Goal: Information Seeking & Learning: Learn about a topic

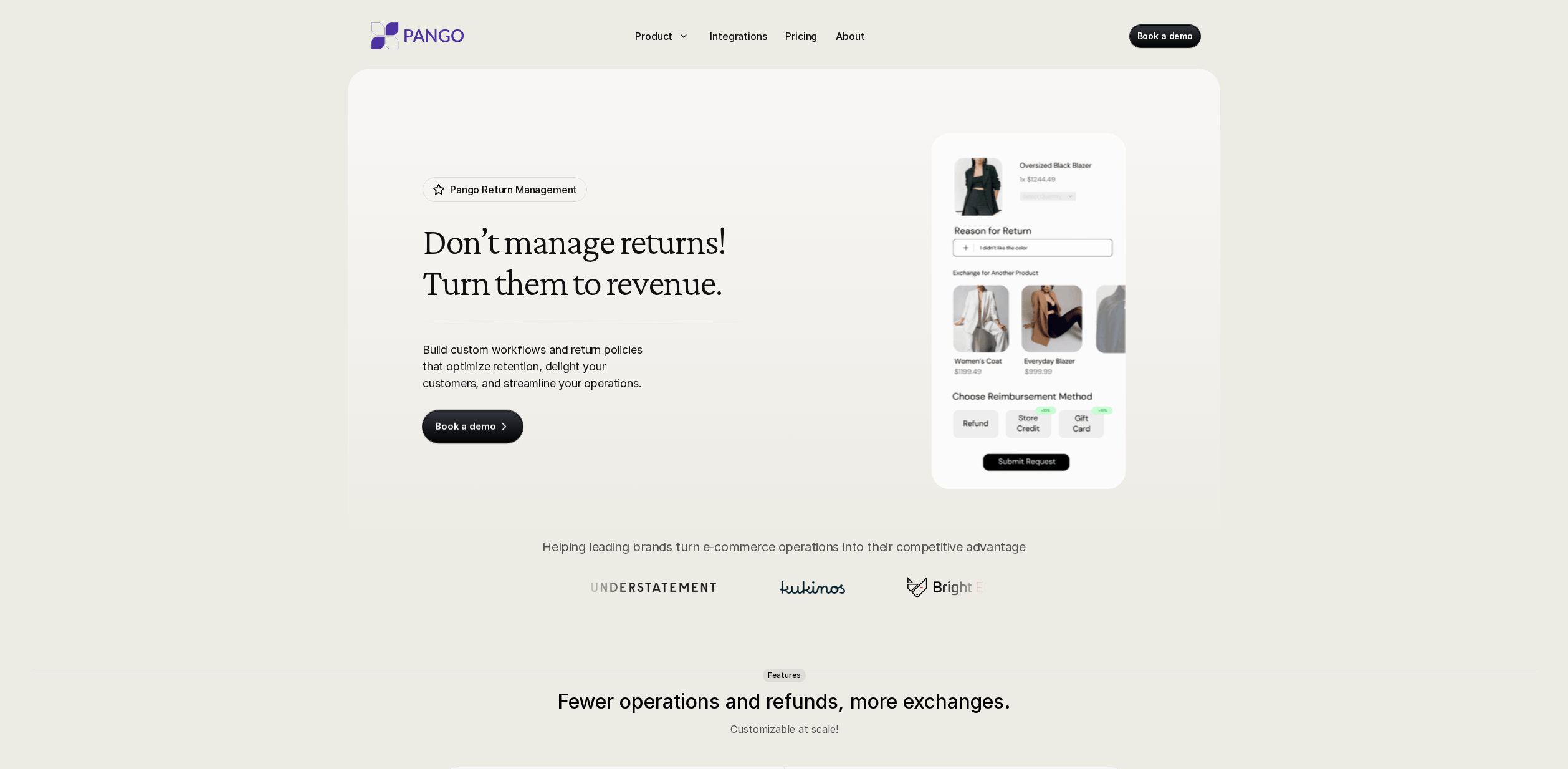
click at [438, 44] on img at bounding box center [417, 36] width 100 height 27
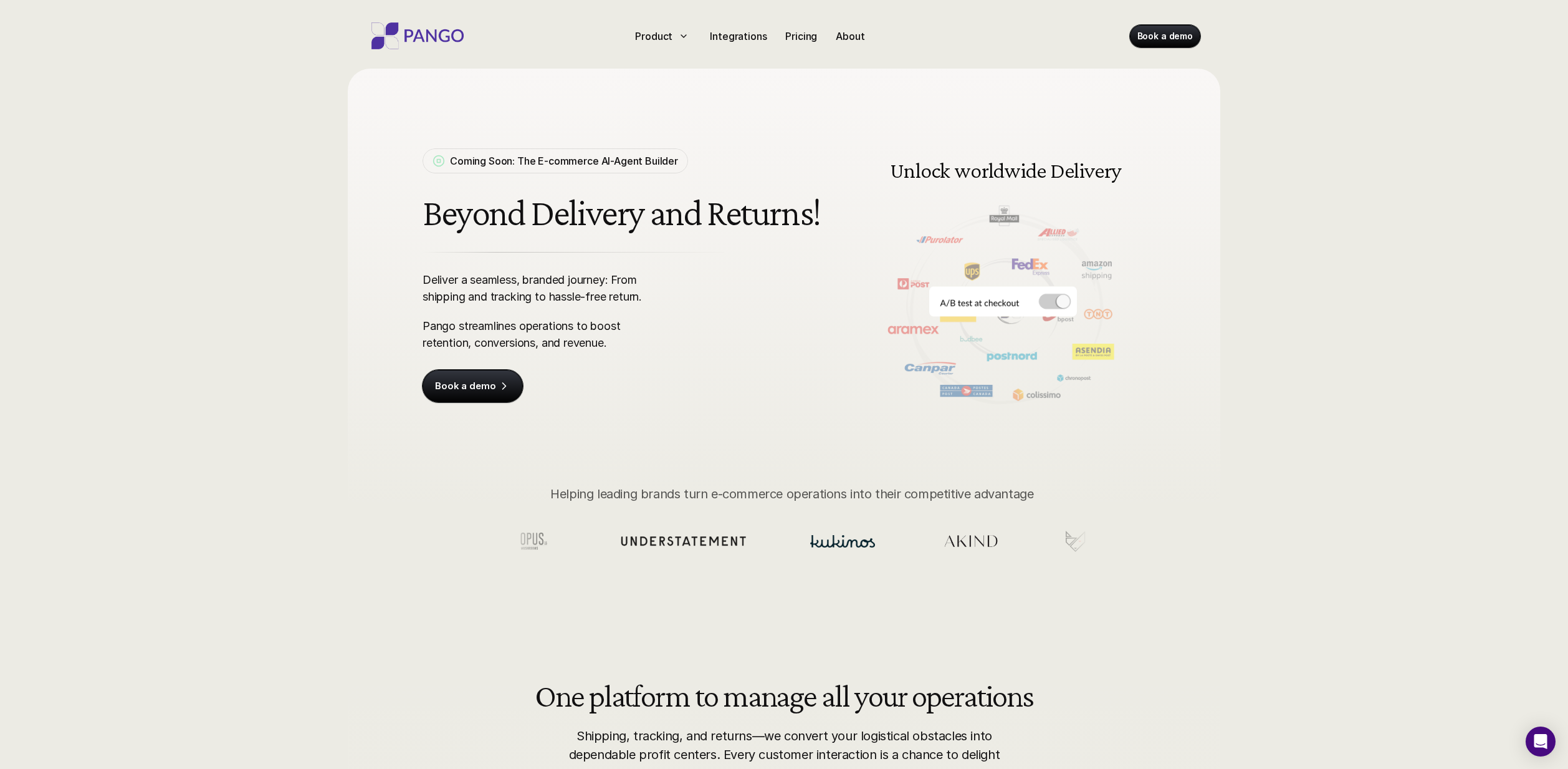
click at [423, 35] on img at bounding box center [417, 36] width 100 height 27
click at [286, 184] on div "Coming Soon: The E-commerce AI-Agent Builder Beyond Delivery and Returns! Deliv…" at bounding box center [784, 314] width 1568 height 629
click at [284, 200] on div "Coming Soon: The E-commerce AI-Agent Builder Beyond Delivery and Returns! Deliv…" at bounding box center [784, 314] width 1568 height 629
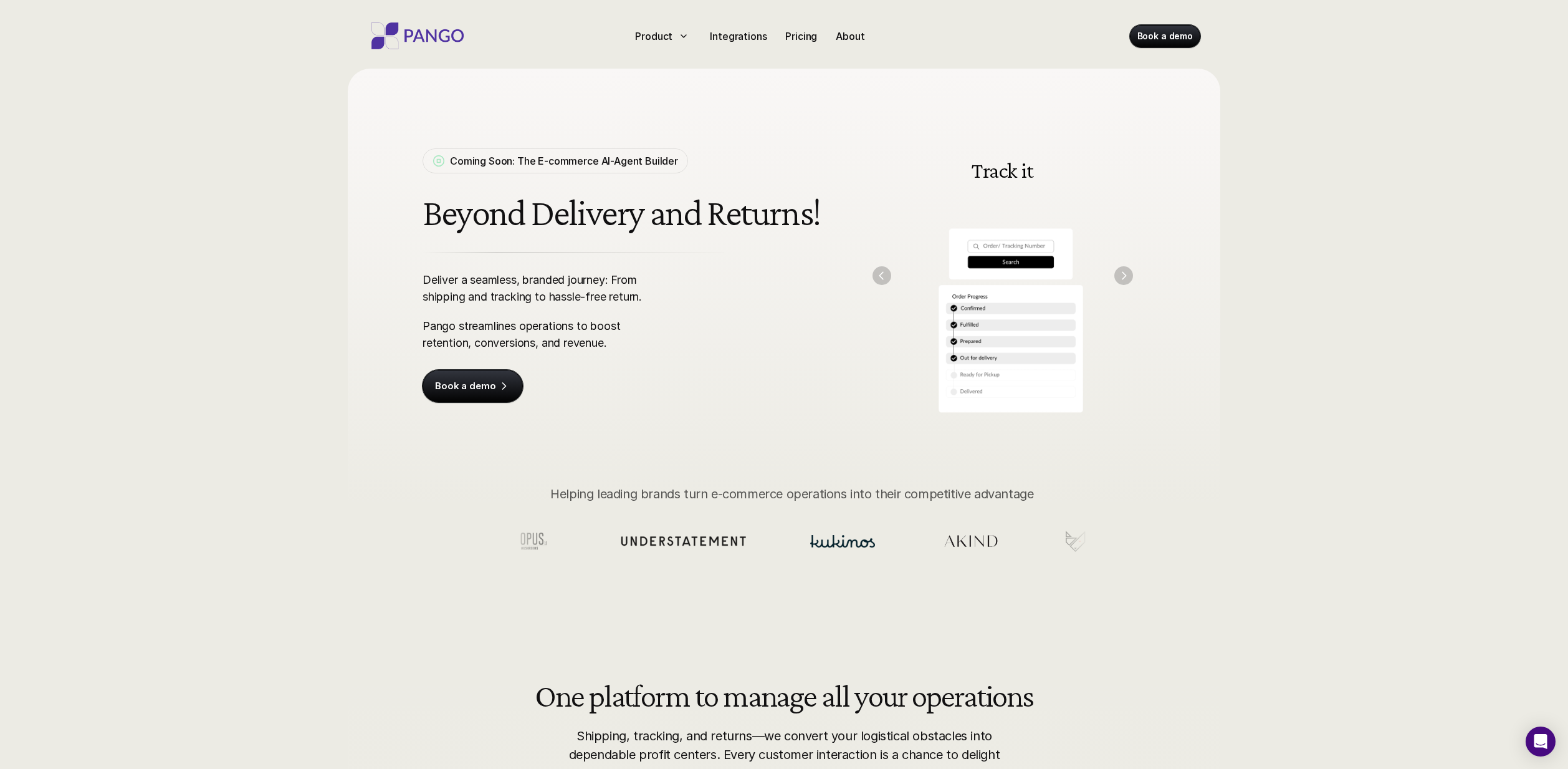
click at [888, 274] on img "Previous" at bounding box center [882, 276] width 19 height 19
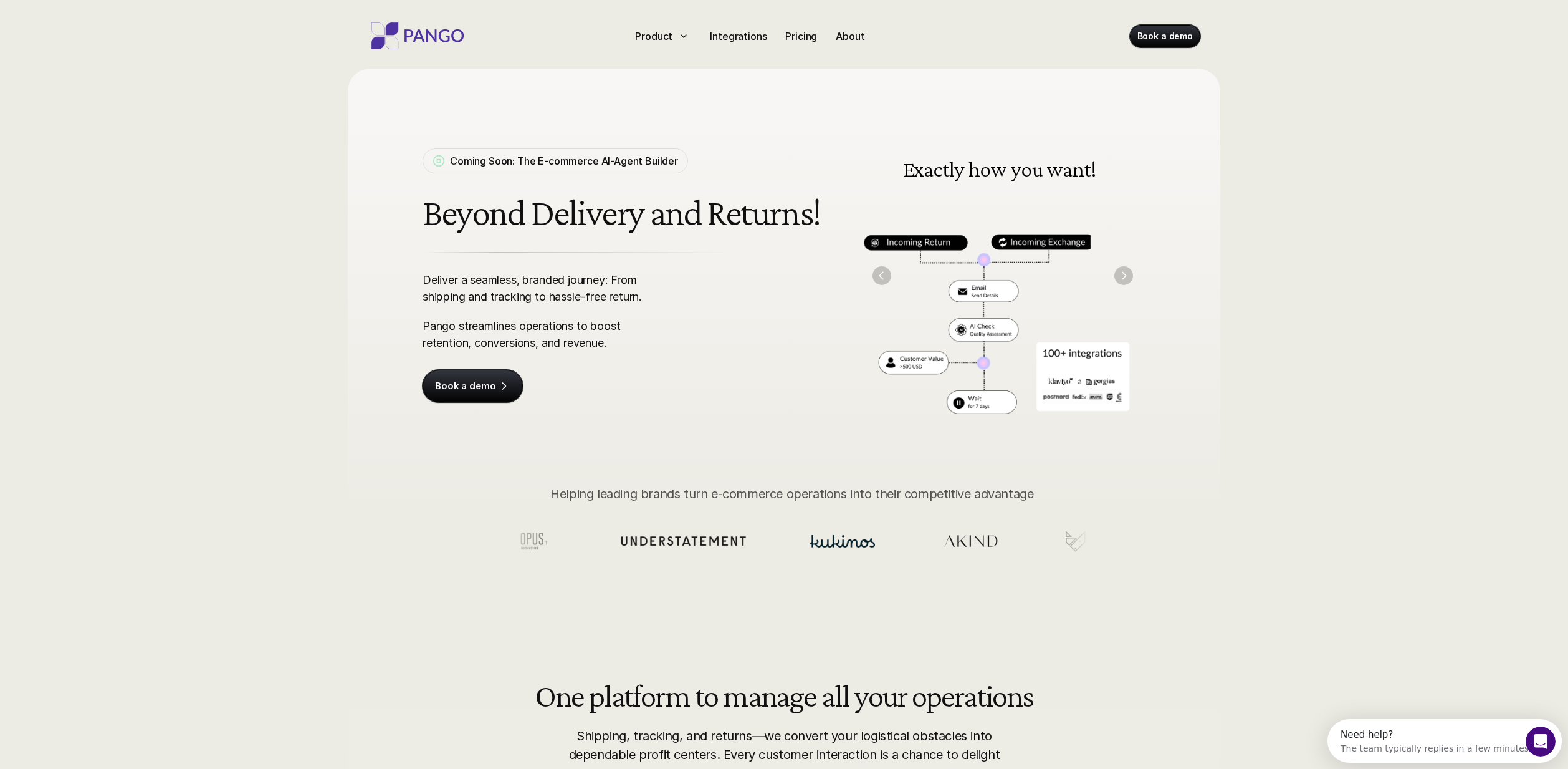
click at [990, 295] on img at bounding box center [1000, 275] width 285 height 288
click at [942, 297] on img at bounding box center [1003, 275] width 285 height 288
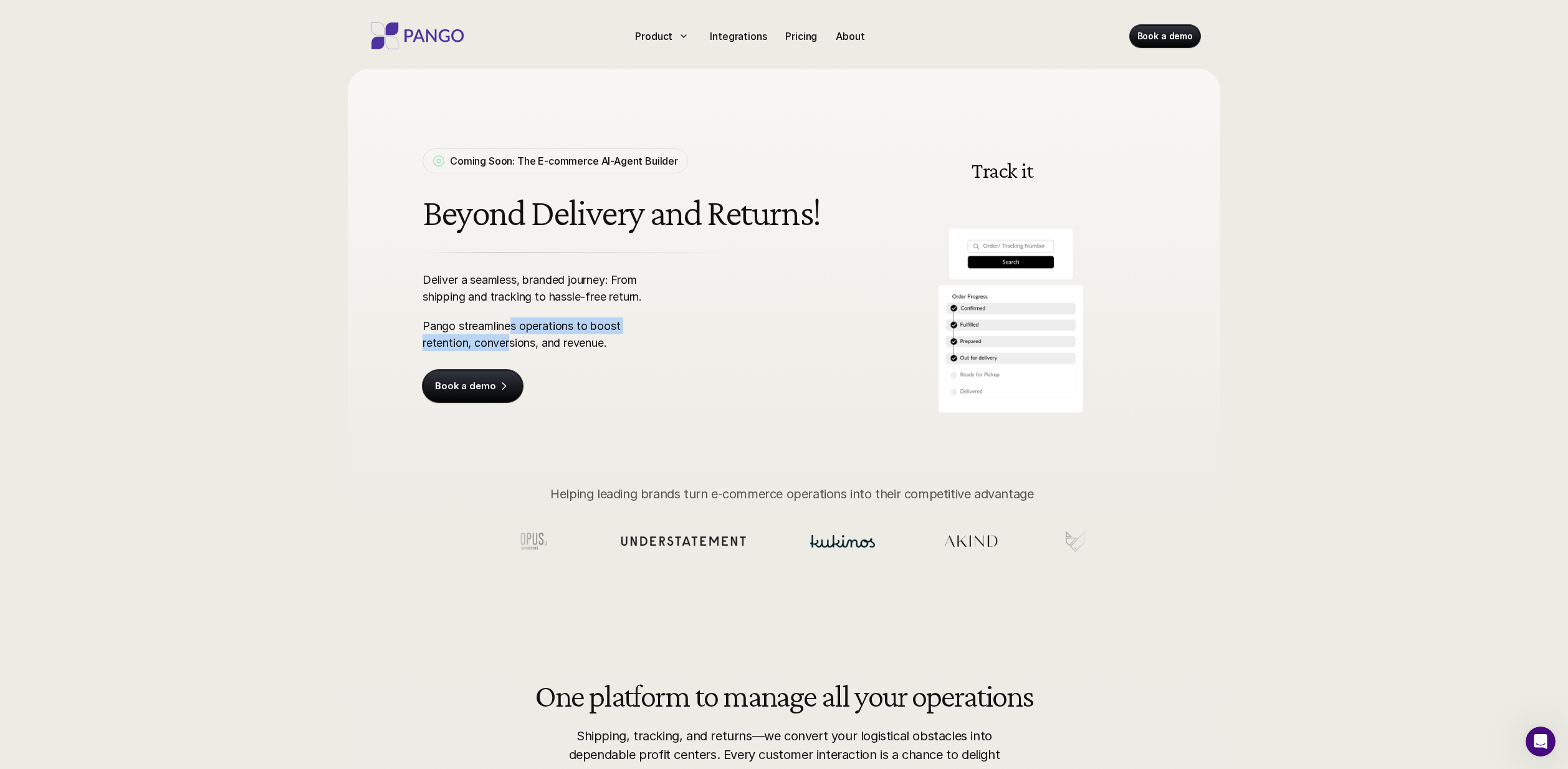
click at [510, 331] on p "Pango streamlines operations to boost retention, conversions, and revenue." at bounding box center [543, 334] width 241 height 34
drag, startPoint x: 516, startPoint y: 280, endPoint x: 516, endPoint y: 288, distance: 8.0
click at [516, 288] on p "Deliver a seamless, branded journey: From shipping and tracking to hassle-free …" at bounding box center [543, 288] width 241 height 34
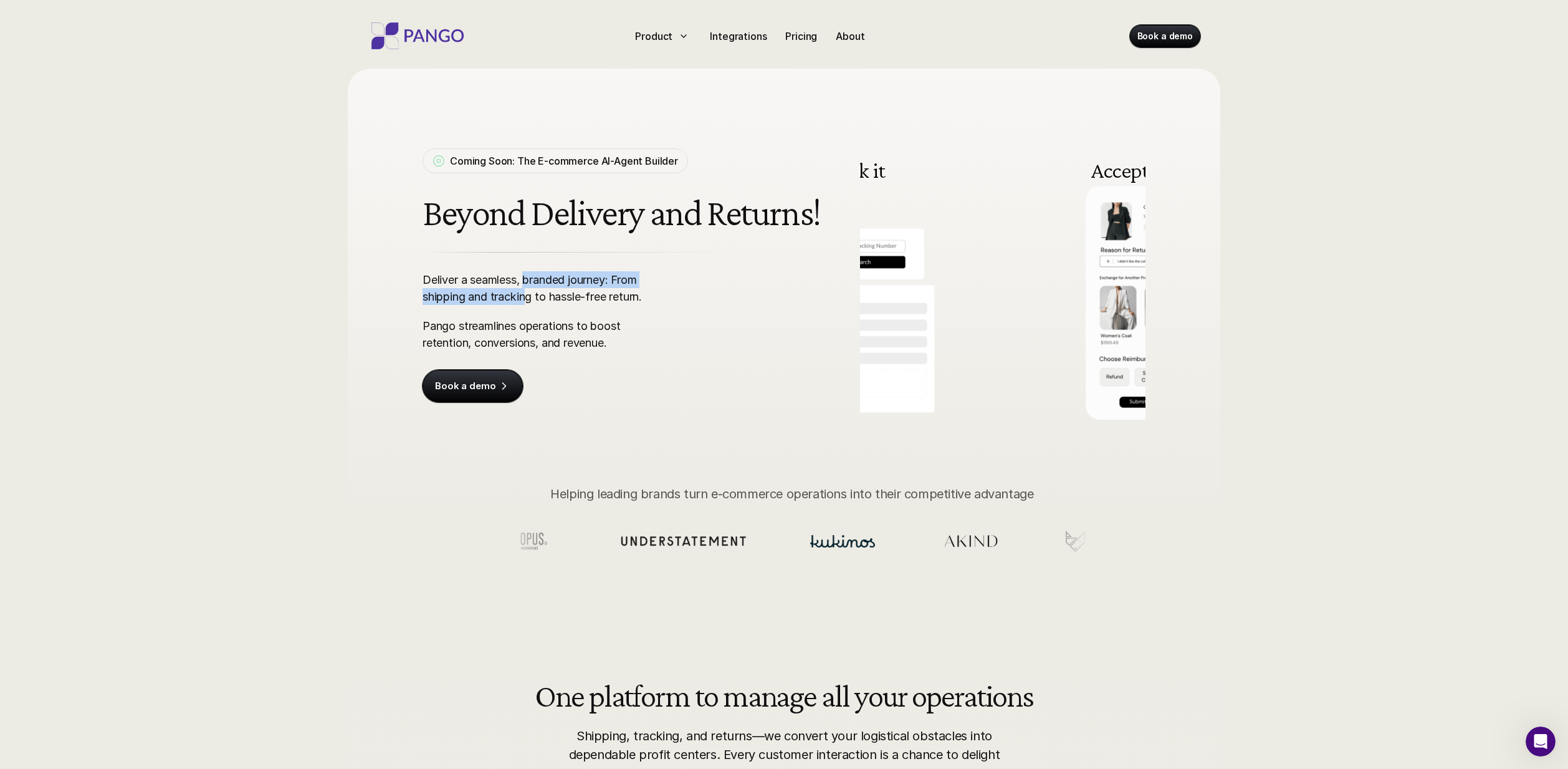
drag, startPoint x: 529, startPoint y: 292, endPoint x: 529, endPoint y: 282, distance: 10.0
click at [529, 285] on p "Deliver a seamless, branded journey: From shipping and tracking to hassle-free …" at bounding box center [543, 288] width 241 height 34
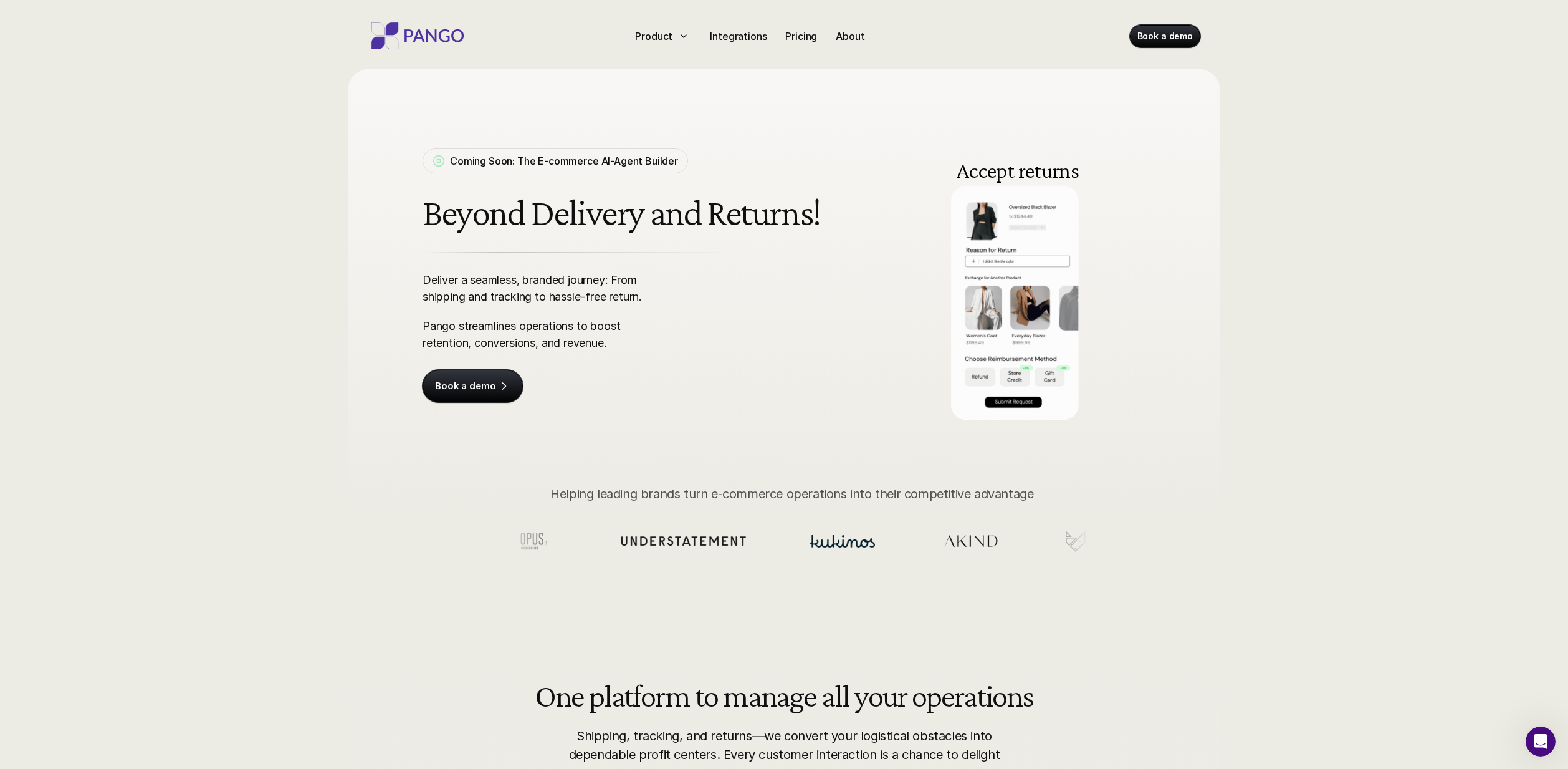
click at [515, 282] on p "Deliver a seamless, branded journey: From shipping and tracking to hassle-free …" at bounding box center [543, 288] width 241 height 34
click at [580, 337] on p "Pango streamlines operations to boost retention, conversions, and revenue." at bounding box center [543, 334] width 241 height 34
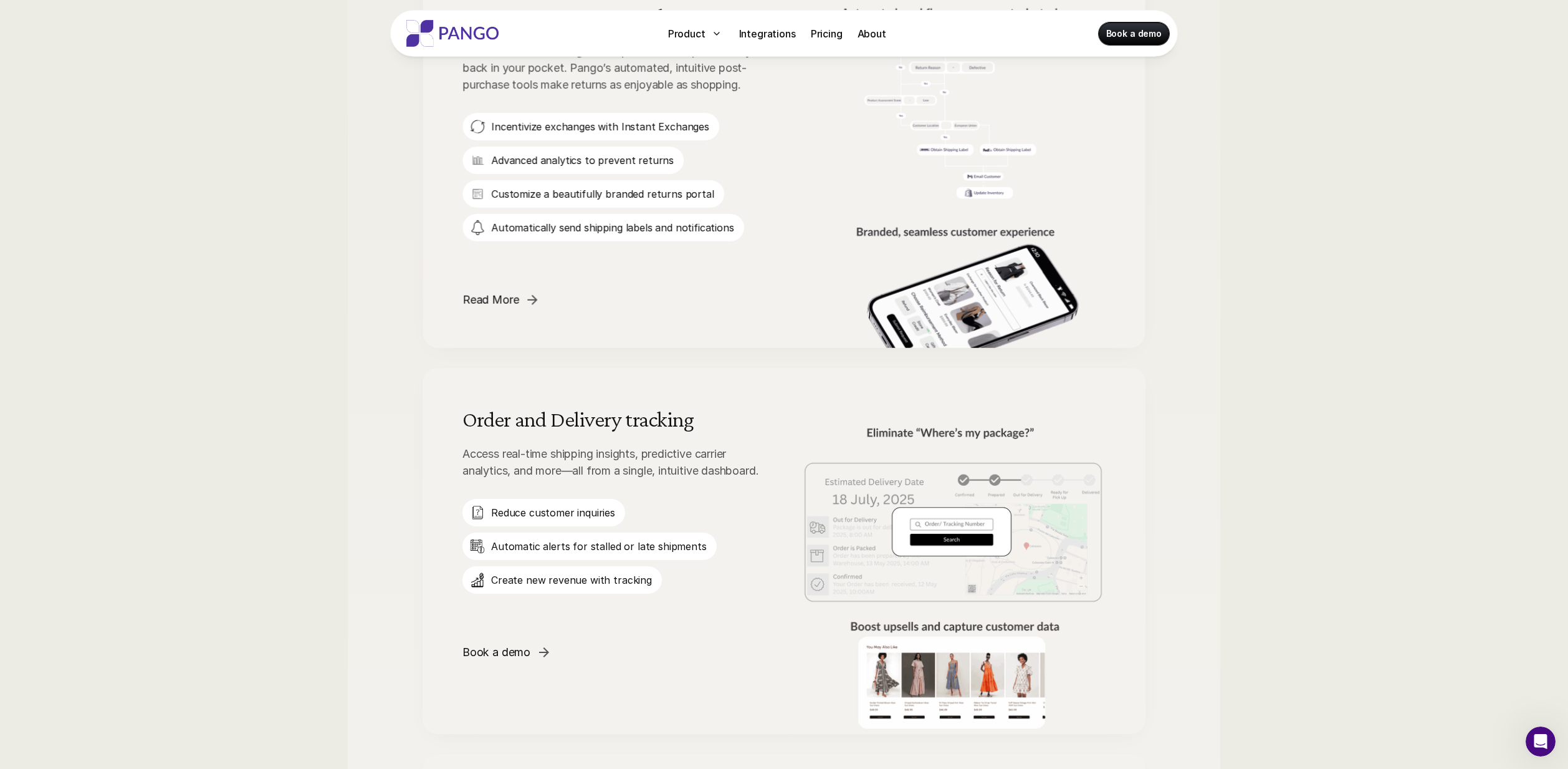
scroll to position [1241, 0]
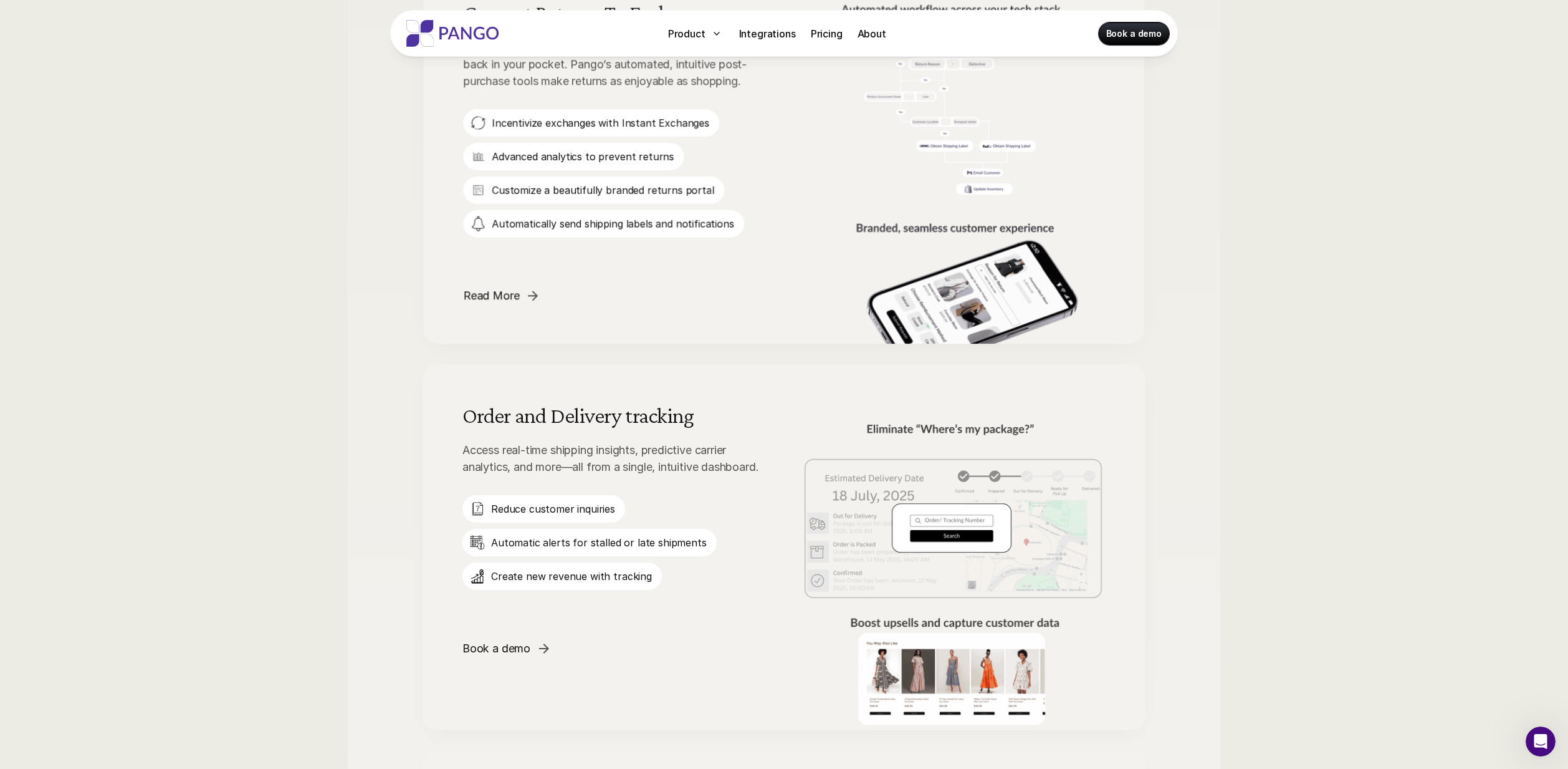
click at [1218, 361] on div "One platform to manage all your operations Shipping, tracking, and returns—we c…" at bounding box center [784, 318] width 873 height 1860
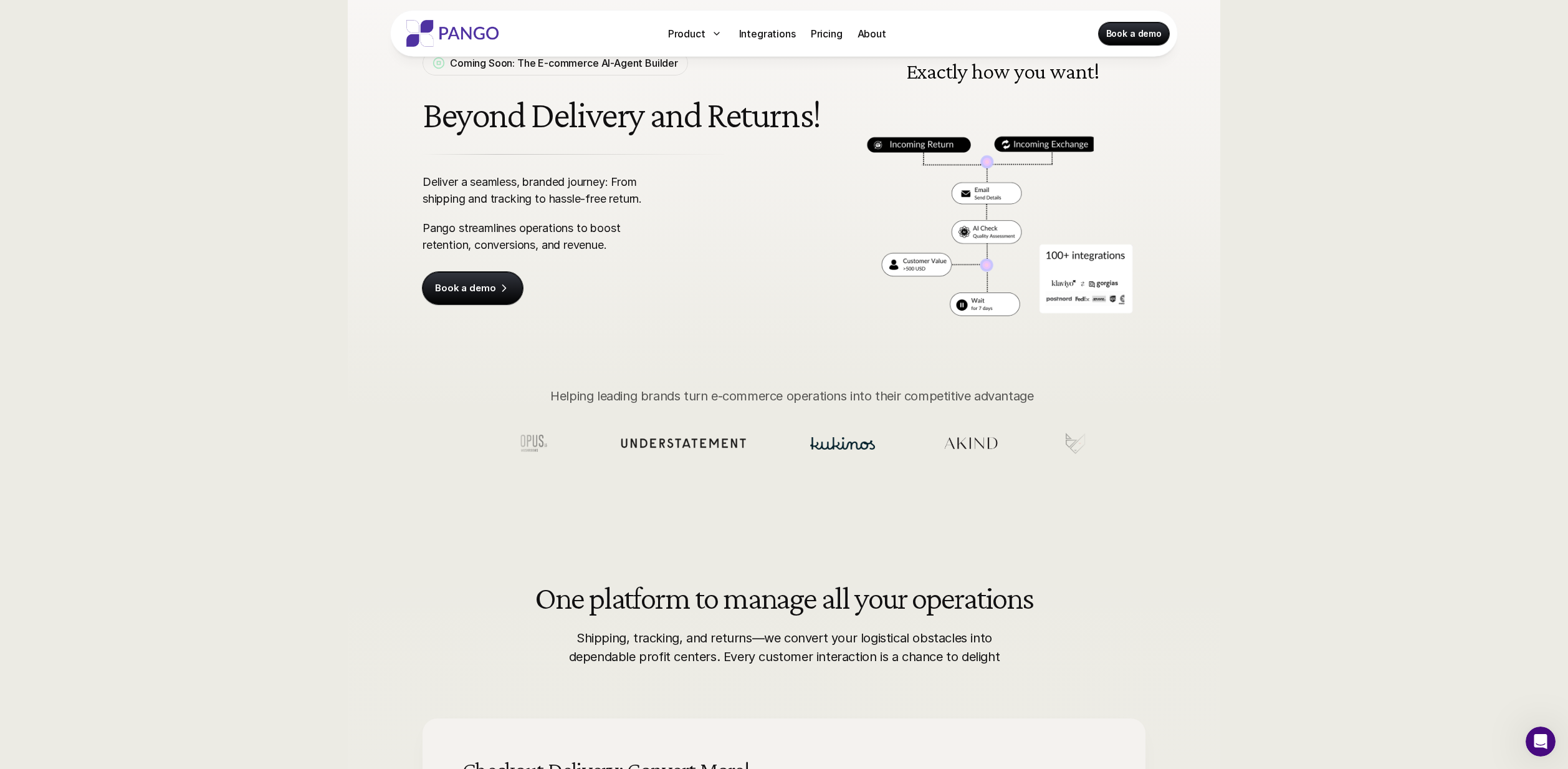
scroll to position [0, 0]
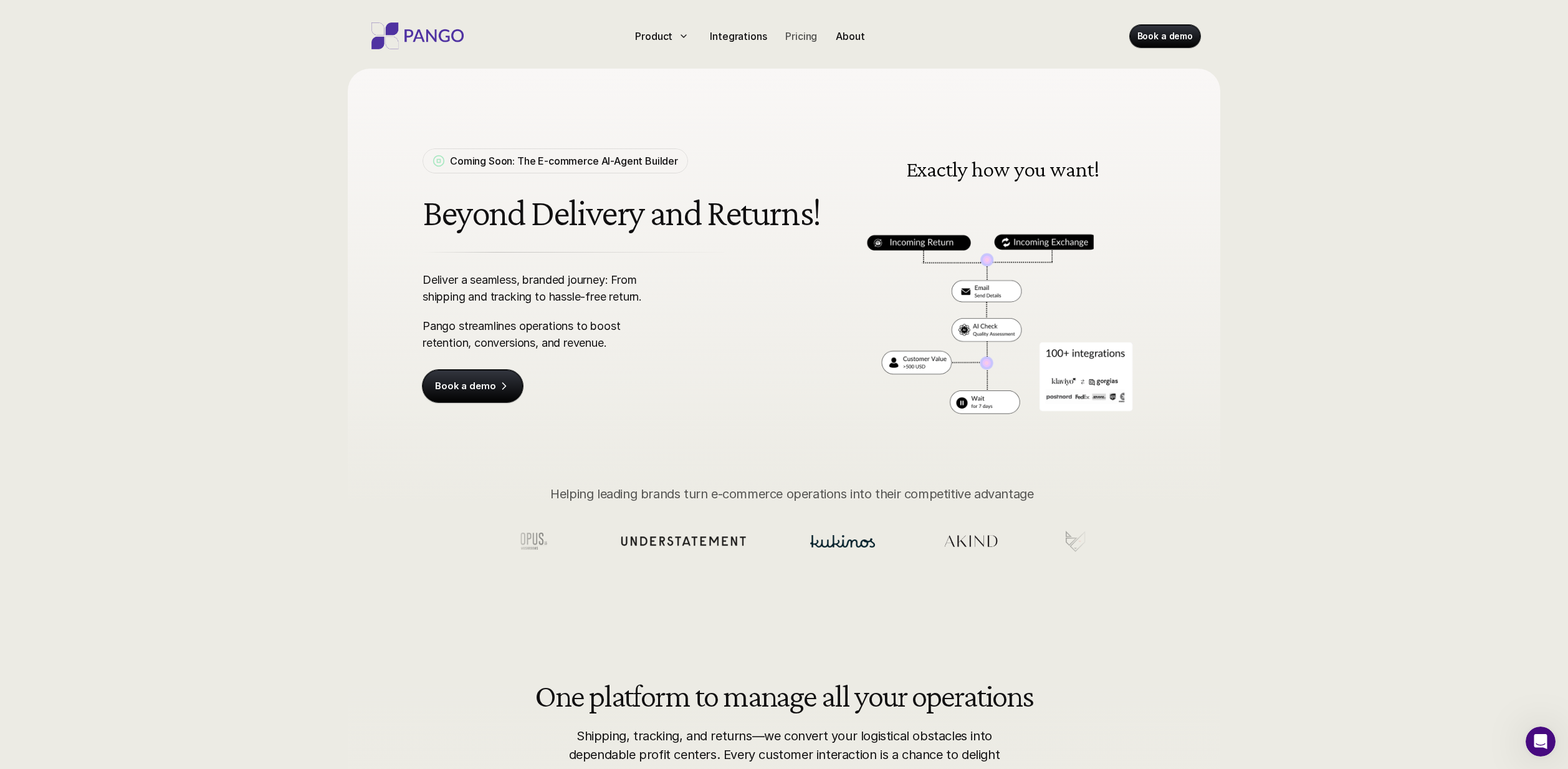
click at [798, 38] on p "Pricing" at bounding box center [801, 36] width 32 height 15
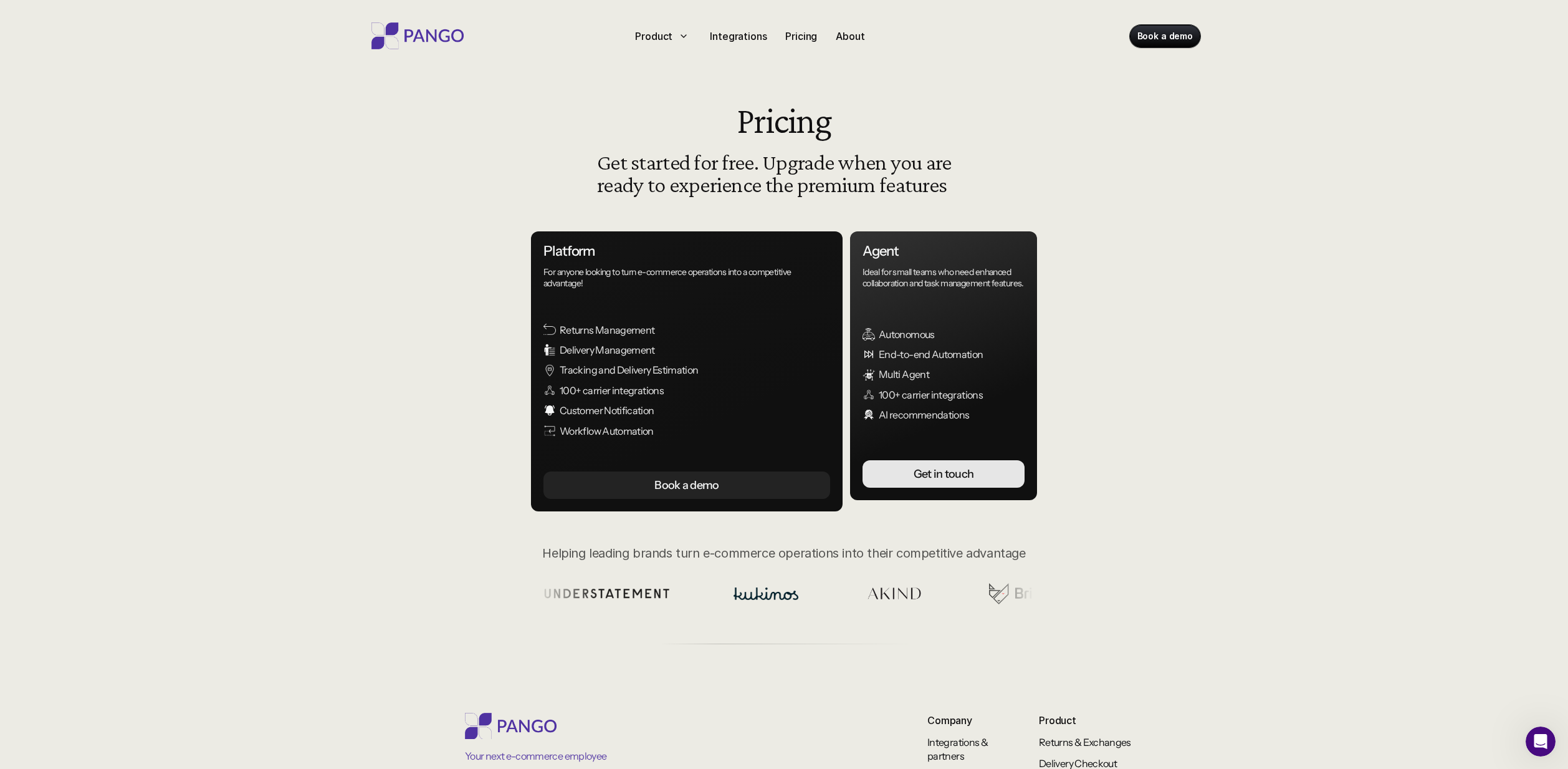
click at [404, 445] on div "Product Integrations Pricing About Book a demo Pricing Get started for free. Up…" at bounding box center [784, 504] width 1568 height 1008
click at [404, 439] on div "Product Integrations Pricing About Book a demo Pricing Get started for free. Up…" at bounding box center [784, 504] width 1568 height 1008
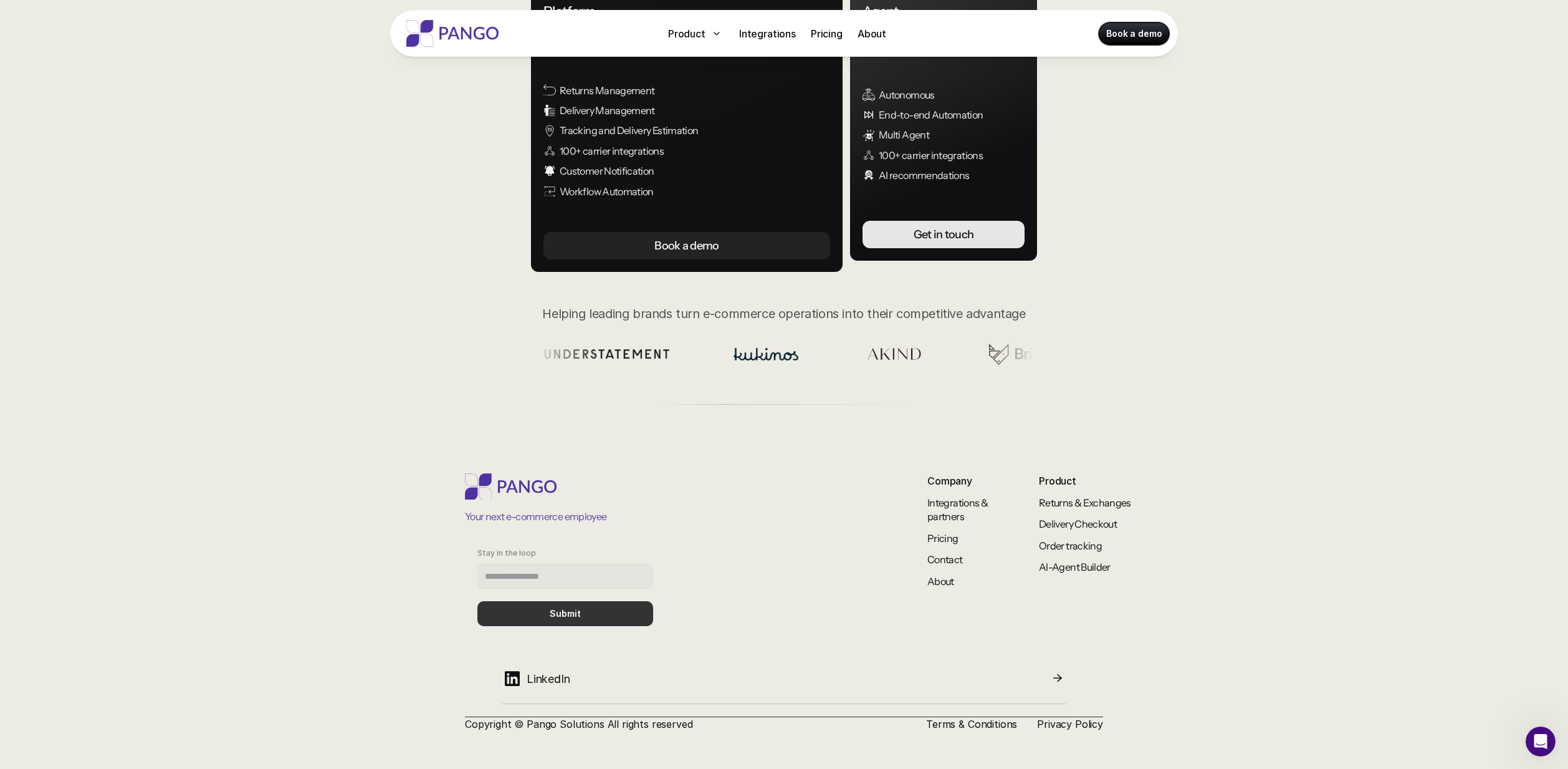
click at [380, 455] on footer "Your next e-commerce employee Stay in the loop Submit Company Integrations & pa…" at bounding box center [784, 602] width 1568 height 333
click at [994, 721] on link "Terms & Conditions" at bounding box center [972, 724] width 91 height 13
click at [1192, 426] on div "Helping leading brands turn e-commerce operations into their competitive advant…" at bounding box center [784, 370] width 1458 height 132
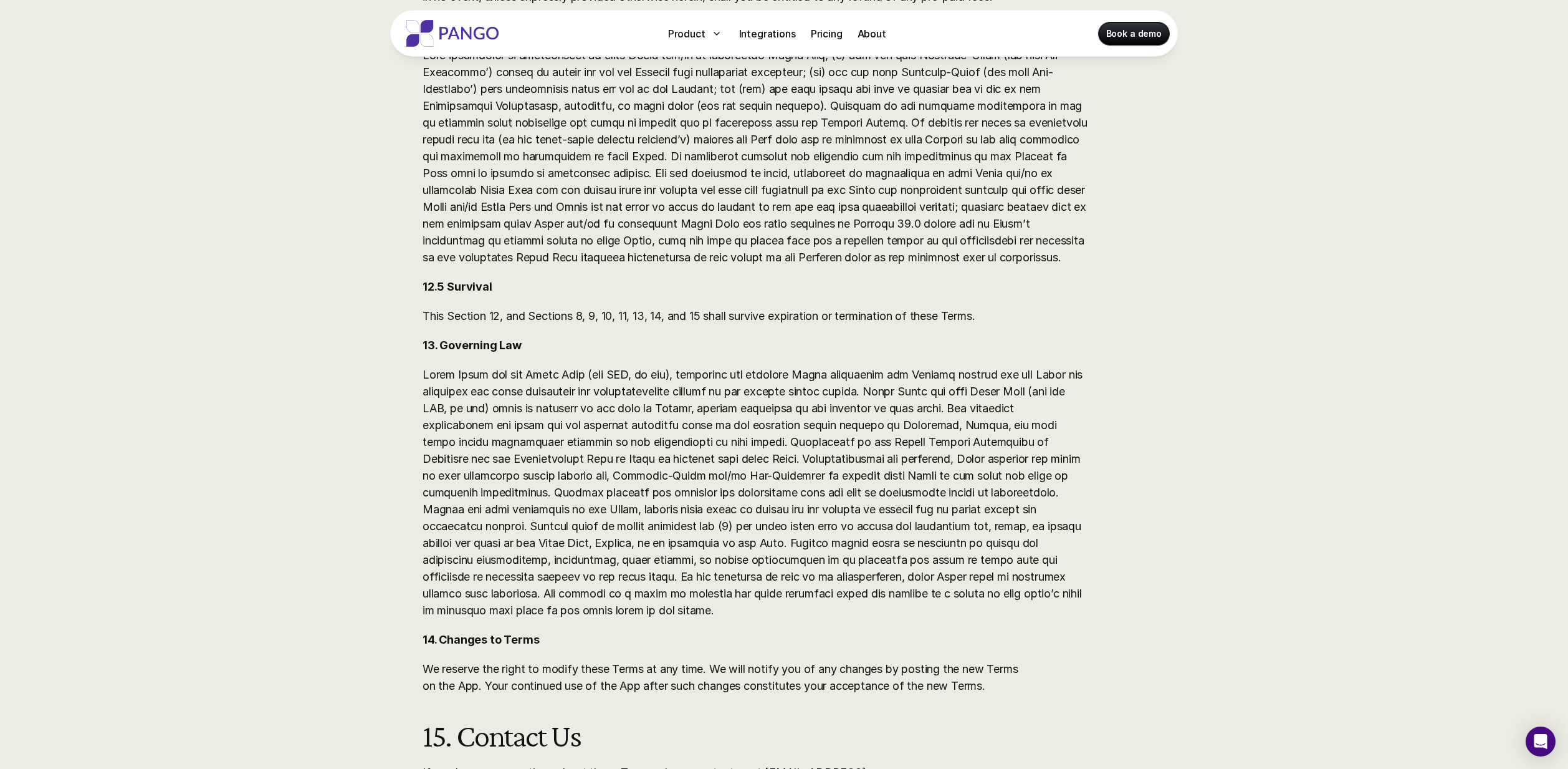
scroll to position [3767, 0]
